Goal: Task Accomplishment & Management: Manage account settings

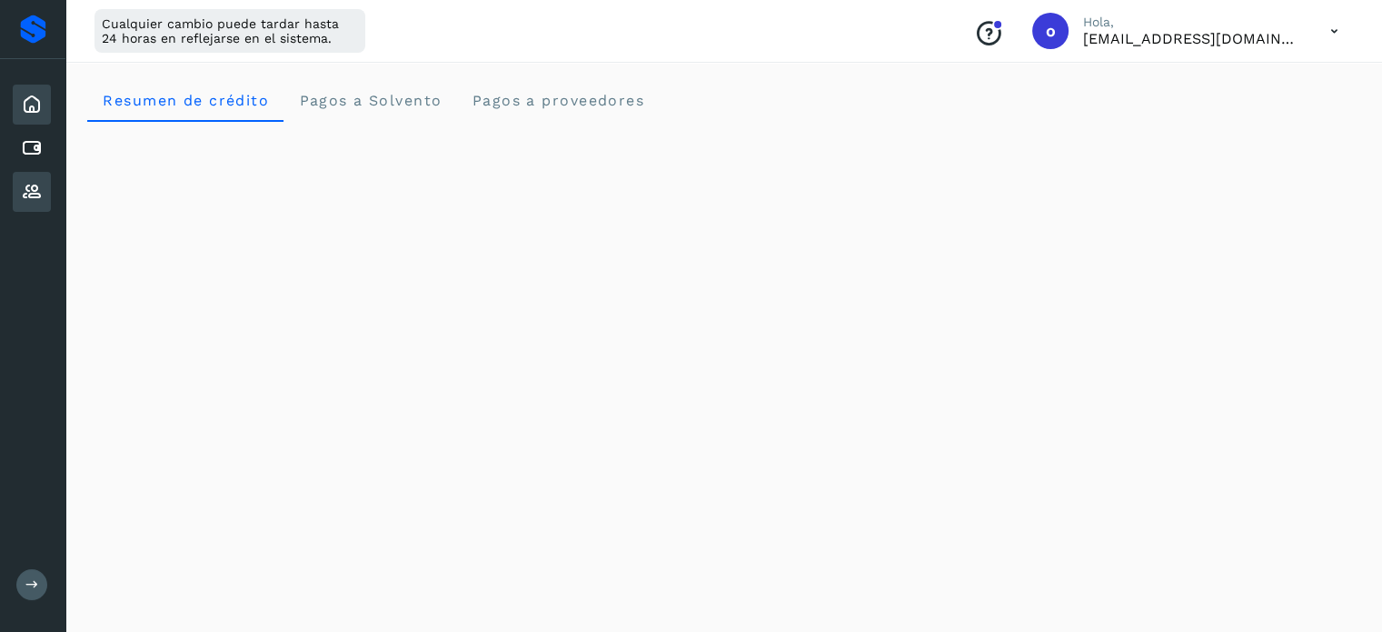
click at [35, 192] on icon at bounding box center [32, 192] width 22 height 22
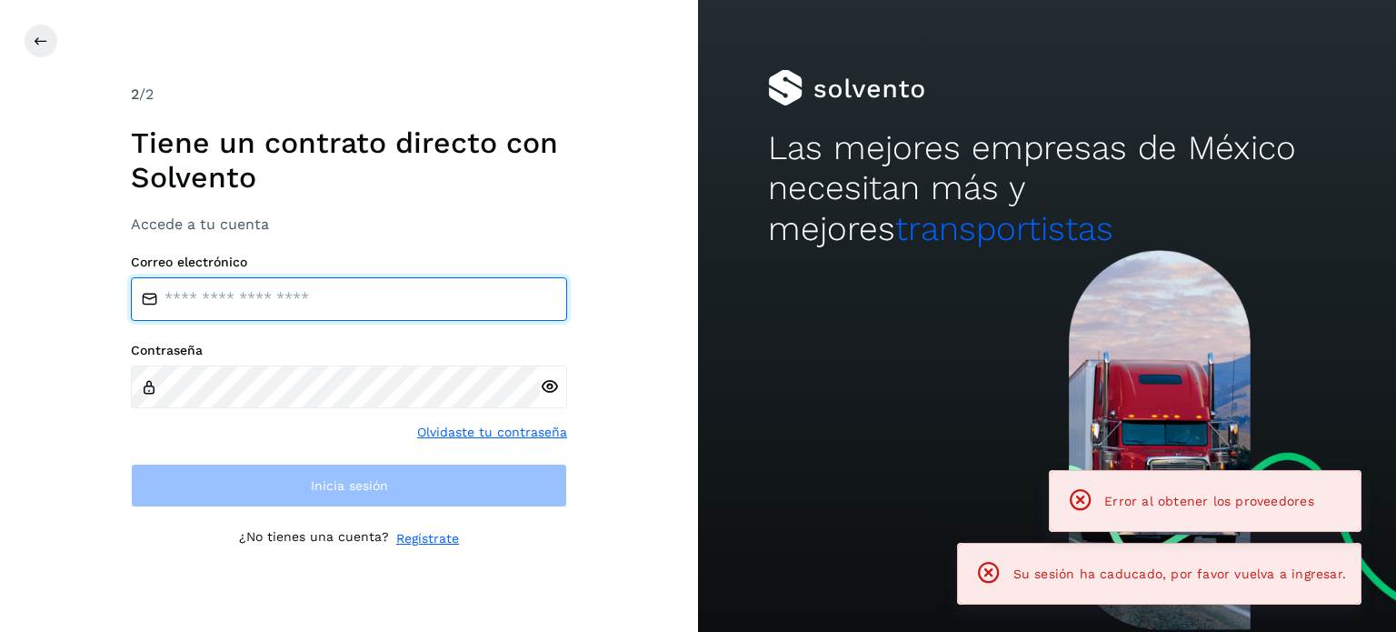
type input "**********"
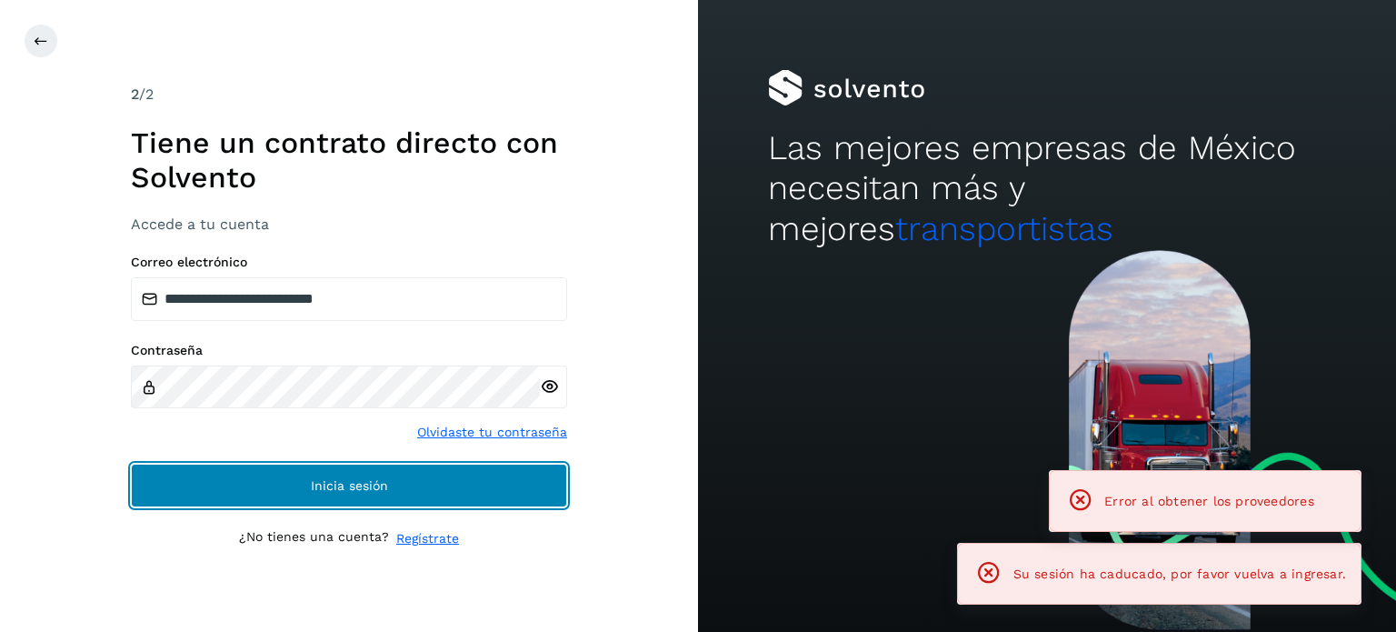
click at [440, 483] on button "Inicia sesión" at bounding box center [349, 485] width 436 height 44
